Goal: Information Seeking & Learning: Find specific fact

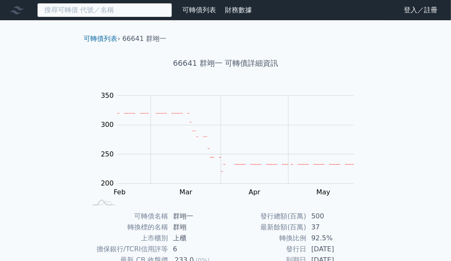
click at [95, 11] on input at bounding box center [104, 10] width 135 height 14
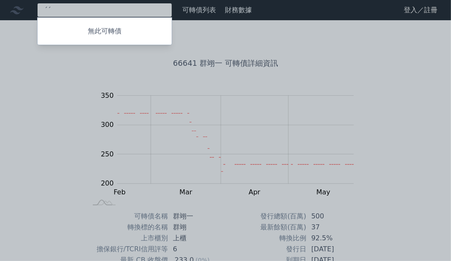
type input "ˊ"
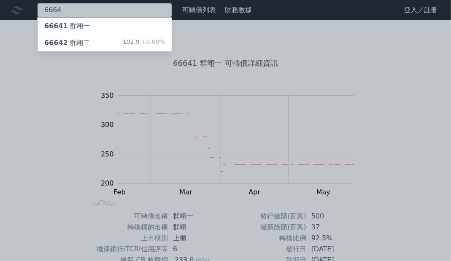
type input "6664"
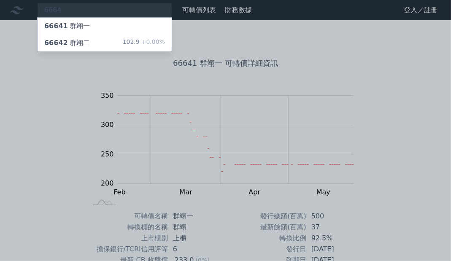
click at [104, 43] on div "66642 群翊二 102.9 +0.00%" at bounding box center [105, 43] width 134 height 17
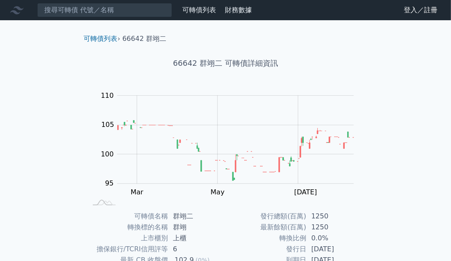
scroll to position [129, 0]
